Goal: Task Accomplishment & Management: Use online tool/utility

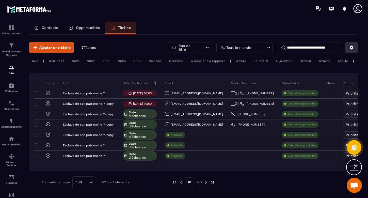
click at [350, 48] on icon at bounding box center [352, 47] width 5 height 5
click at [318, 25] on div "Contacts Opportunités Tâches" at bounding box center [193, 28] width 329 height 12
click at [318, 8] on icon at bounding box center [317, 7] width 3 height 3
click at [354, 44] on button at bounding box center [352, 47] width 13 height 11
click at [48, 29] on p "Contacts" at bounding box center [50, 27] width 17 height 5
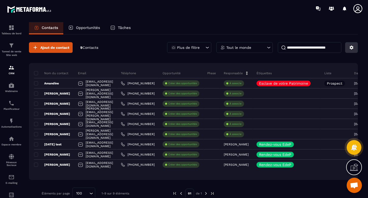
click at [354, 48] on icon at bounding box center [352, 47] width 5 height 5
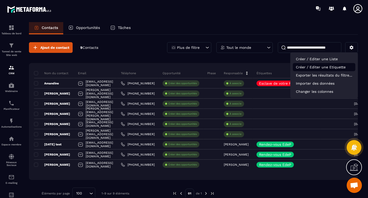
click at [319, 68] on p "Créer / Editer une Etiquette" at bounding box center [324, 67] width 63 height 8
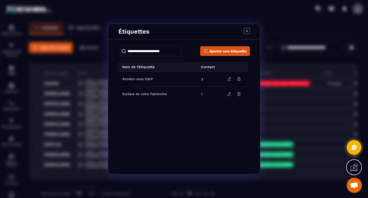
click at [246, 30] on icon "Modal window" at bounding box center [247, 31] width 6 height 6
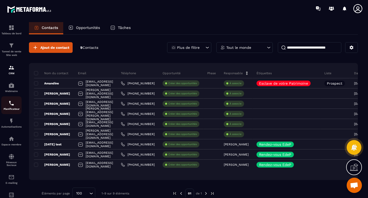
click at [9, 103] on img at bounding box center [11, 103] width 6 height 6
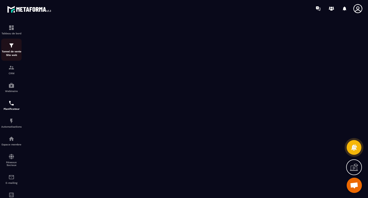
click at [4, 44] on div "Tunnel de vente Site web" at bounding box center [11, 49] width 20 height 14
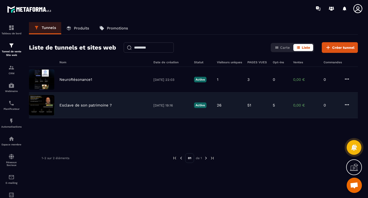
click at [88, 105] on p "Esclave de son patrimoine ?" at bounding box center [85, 105] width 52 height 5
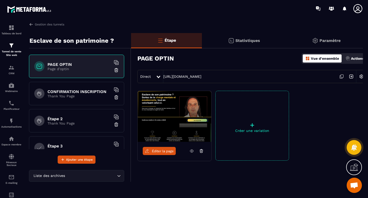
click at [79, 96] on p "Thank You Page" at bounding box center [80, 96] width 64 height 4
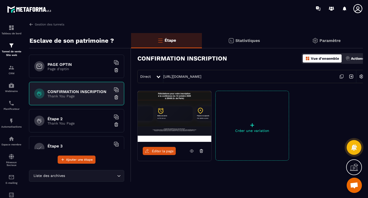
click at [62, 69] on p "Page d'optin" at bounding box center [80, 69] width 64 height 4
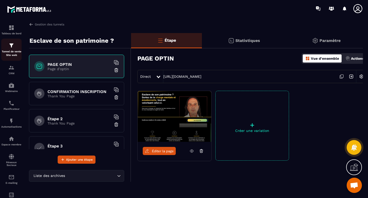
click at [12, 47] on img at bounding box center [11, 45] width 6 height 6
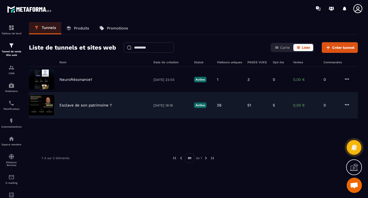
click at [74, 103] on p "Esclave de son patrimoine ?" at bounding box center [85, 105] width 52 height 5
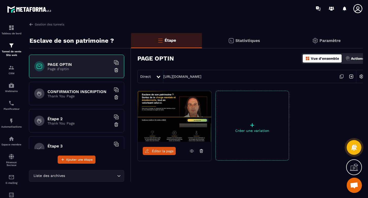
click at [158, 75] on div at bounding box center [159, 76] width 6 height 9
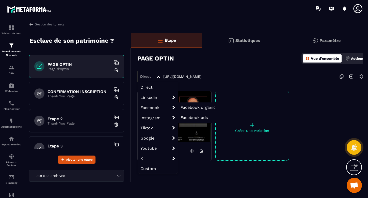
click at [193, 118] on span "Facebook ads" at bounding box center [194, 117] width 27 height 5
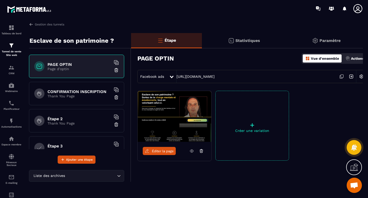
click at [93, 66] on h6 "PAGE OPTIN" at bounding box center [80, 64] width 64 height 5
click at [171, 77] on icon at bounding box center [172, 77] width 4 height 3
